Goal: Task Accomplishment & Management: Use online tool/utility

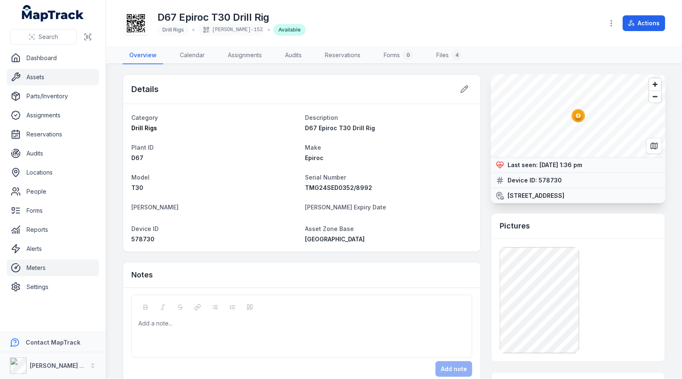
click at [36, 267] on link "Meters" at bounding box center [53, 267] width 92 height 17
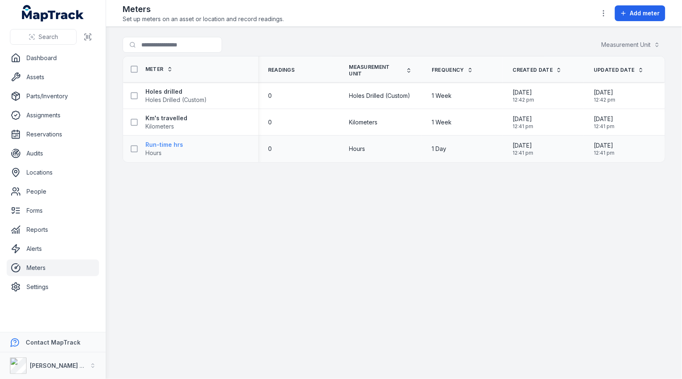
click at [168, 151] on link "Run-time hrs Hours" at bounding box center [164, 148] width 38 height 17
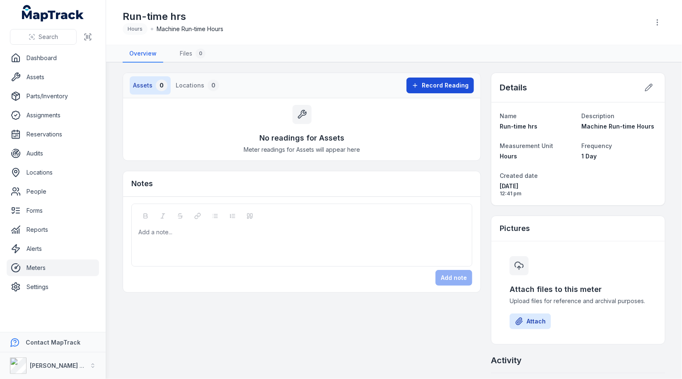
click at [444, 81] on span "Record Reading" at bounding box center [445, 85] width 47 height 8
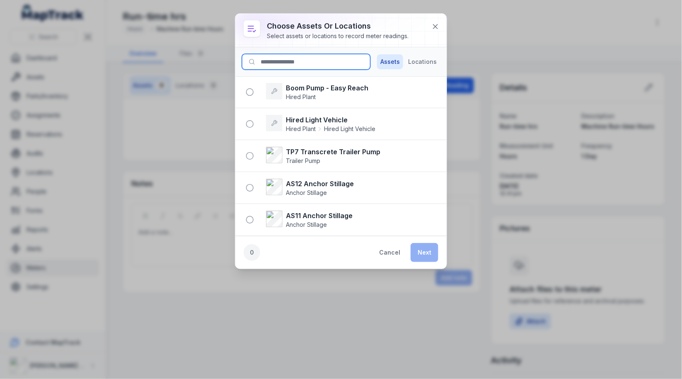
click at [319, 64] on input at bounding box center [306, 62] width 128 height 16
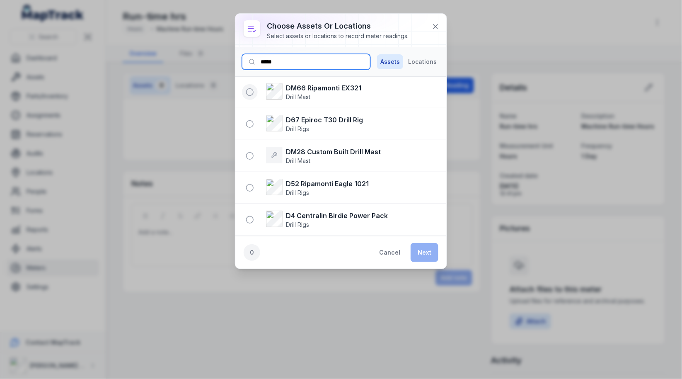
type input "*****"
click at [254, 90] on button "button" at bounding box center [250, 92] width 16 height 16
click at [254, 128] on button "button" at bounding box center [250, 124] width 16 height 16
click at [421, 249] on button "Next" at bounding box center [425, 252] width 28 height 19
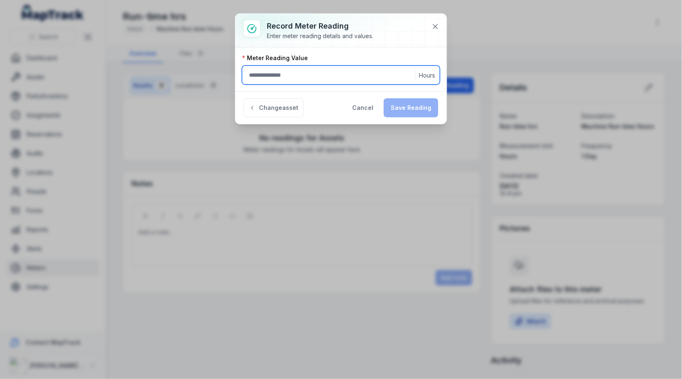
click at [327, 74] on input ":raa:-form-item-label" at bounding box center [341, 74] width 198 height 19
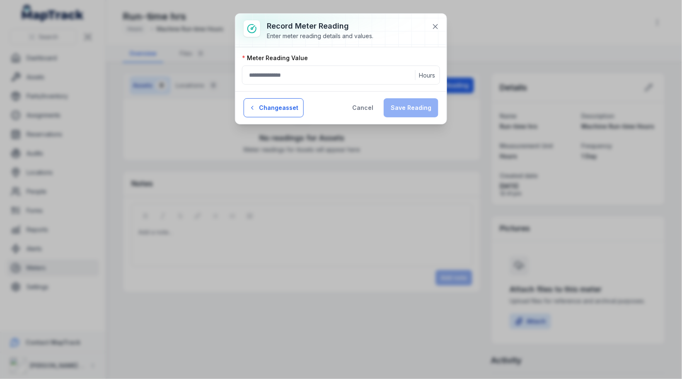
click at [269, 106] on button "Change asset" at bounding box center [274, 107] width 60 height 19
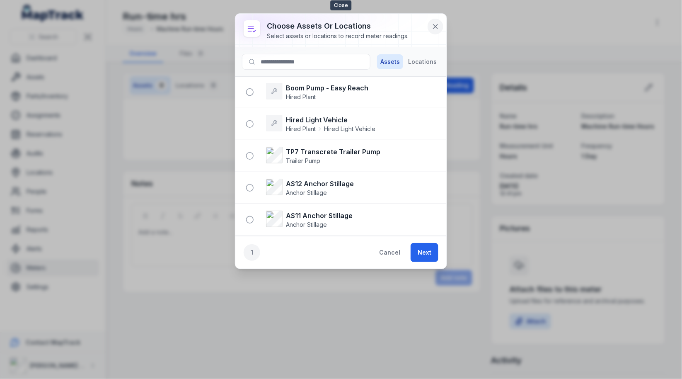
click at [433, 19] on button at bounding box center [436, 27] width 16 height 16
